Goal: Find contact information: Find contact information

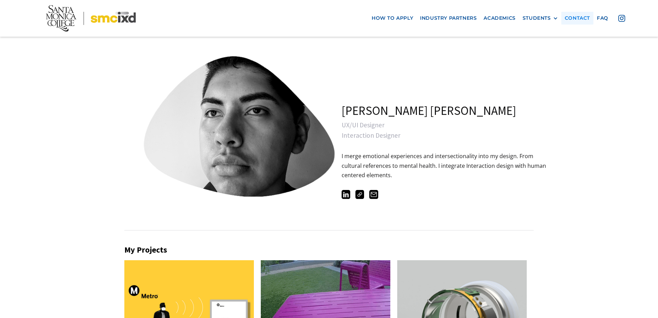
click at [577, 20] on link "contact" at bounding box center [578, 18] width 32 height 13
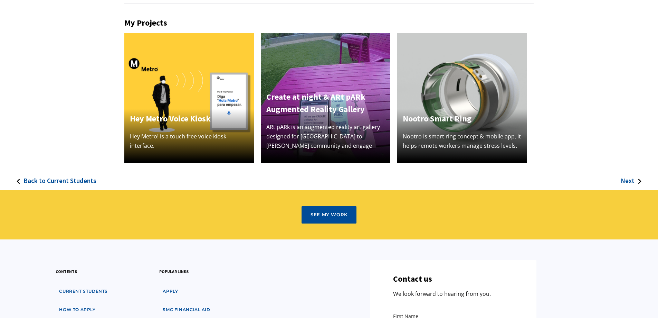
scroll to position [224, 0]
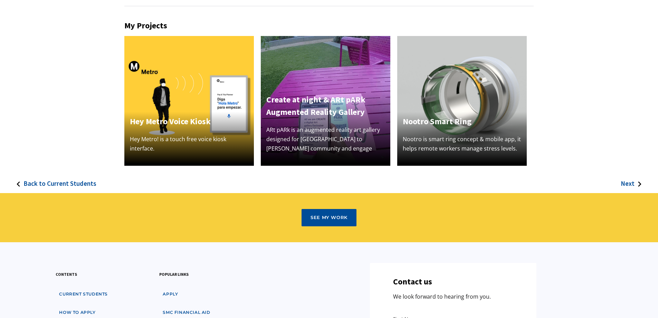
click at [322, 72] on img at bounding box center [326, 101] width 130 height 130
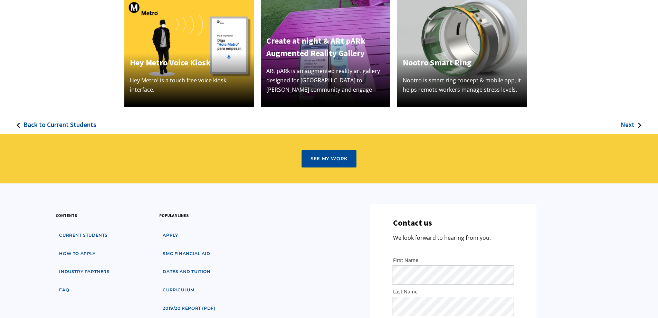
scroll to position [311, 0]
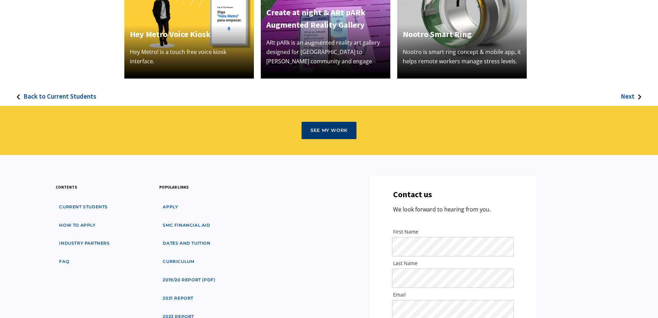
click at [331, 125] on link "See my Work" at bounding box center [329, 130] width 55 height 17
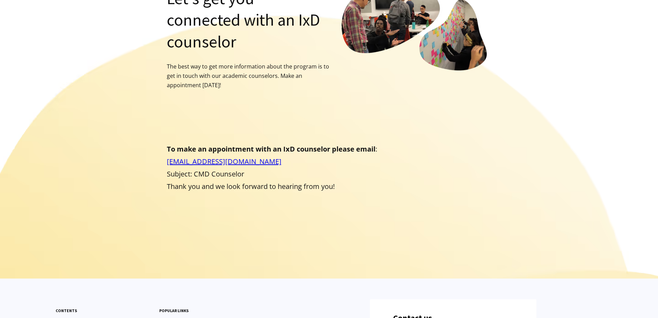
scroll to position [35, 0]
